Goal: Transaction & Acquisition: Purchase product/service

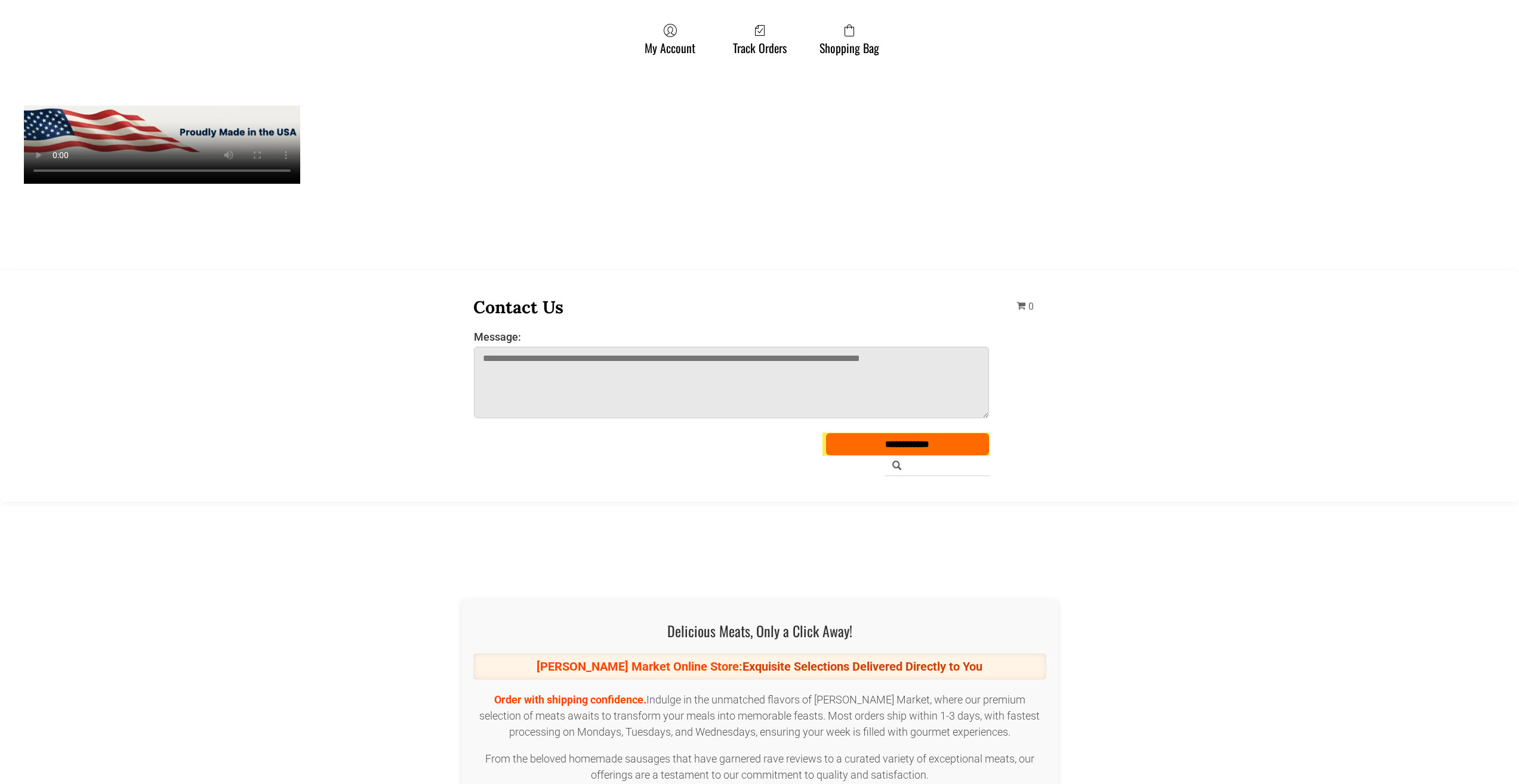
scroll to position [1134, 0]
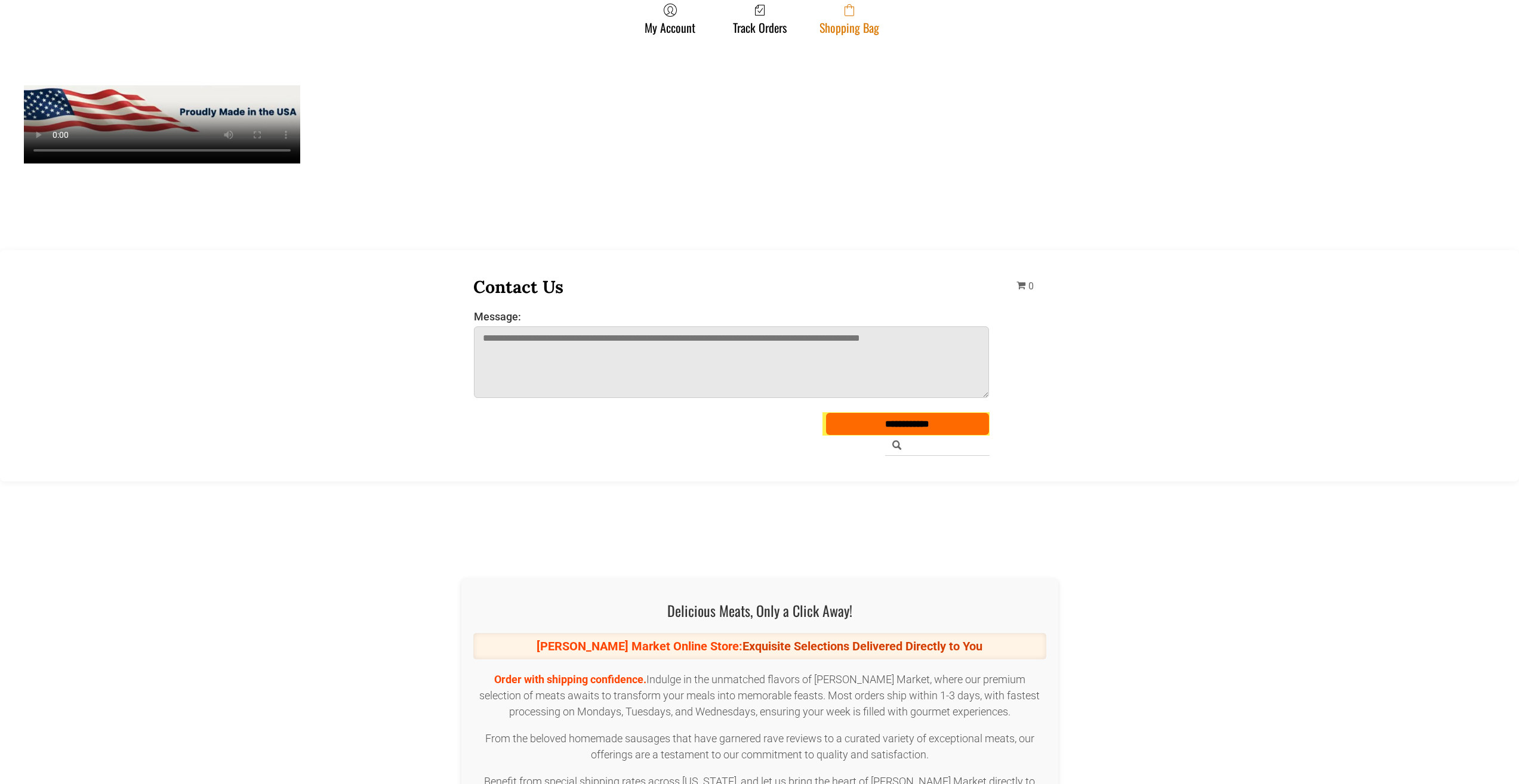
click at [834, 32] on link "Shopping Bag" at bounding box center [850, 19] width 72 height 32
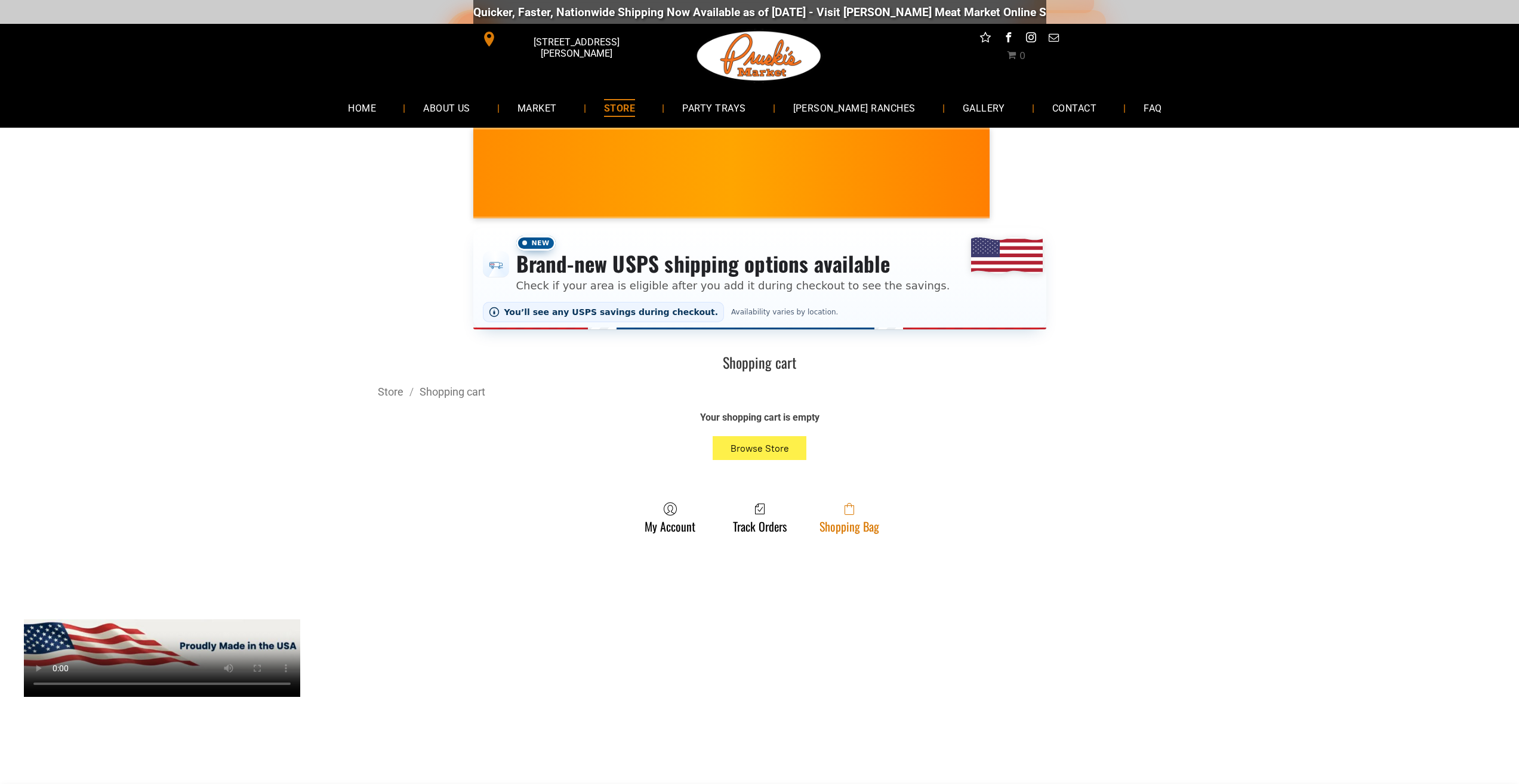
click at [860, 527] on link "Shopping Bag" at bounding box center [850, 518] width 72 height 32
click at [880, 507] on link "Shopping Bag" at bounding box center [850, 518] width 72 height 32
click at [858, 509] on span at bounding box center [849, 509] width 59 height 15
